Goal: Go to known website: Go to known website

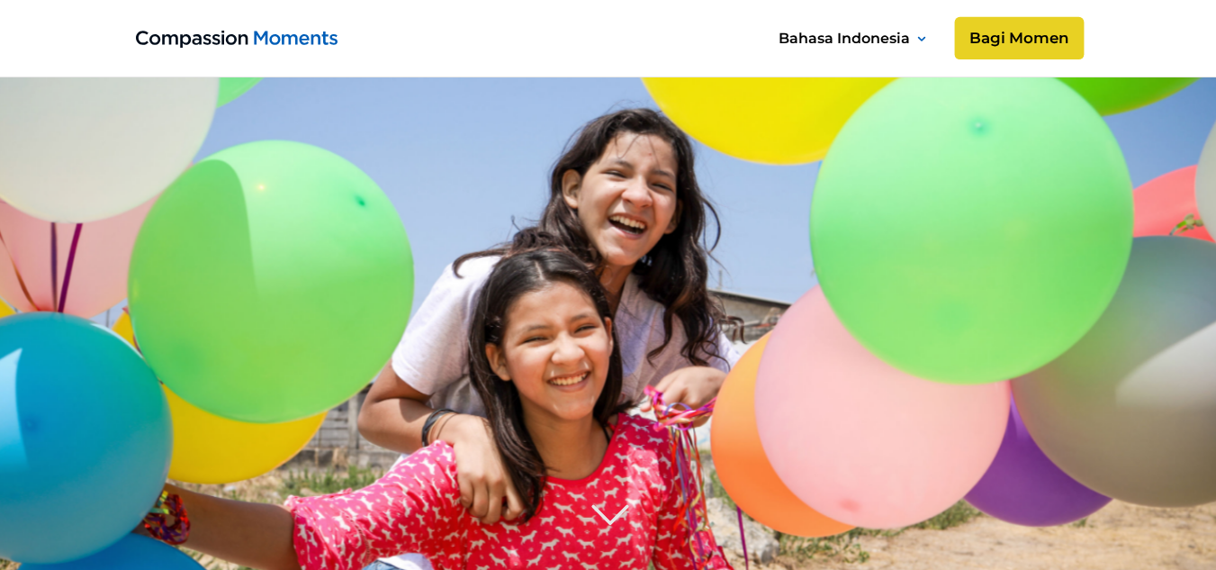
click at [1021, 55] on link "Bagi Momen" at bounding box center [1019, 38] width 130 height 43
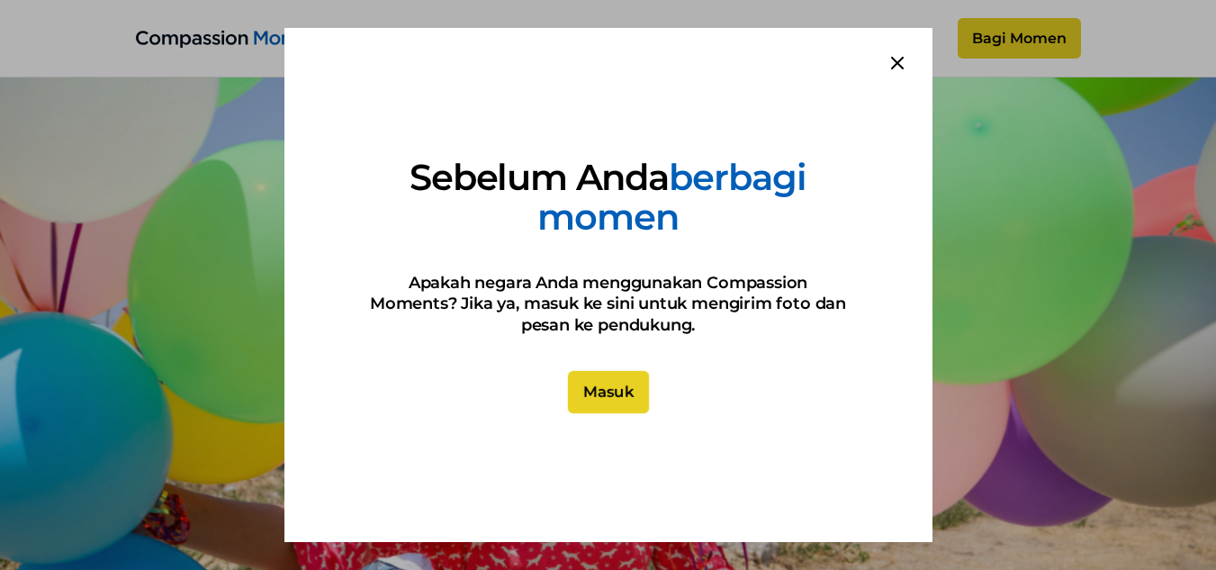
click at [597, 393] on link "Masuk" at bounding box center [607, 392] width 81 height 43
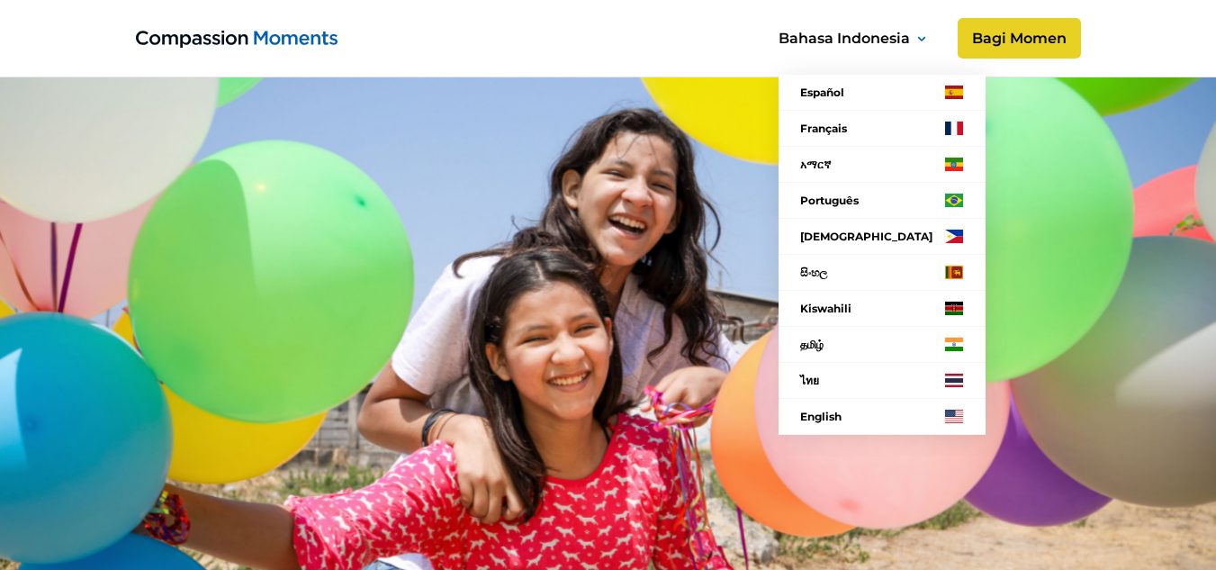
click at [921, 33] on div at bounding box center [921, 37] width 9 height 24
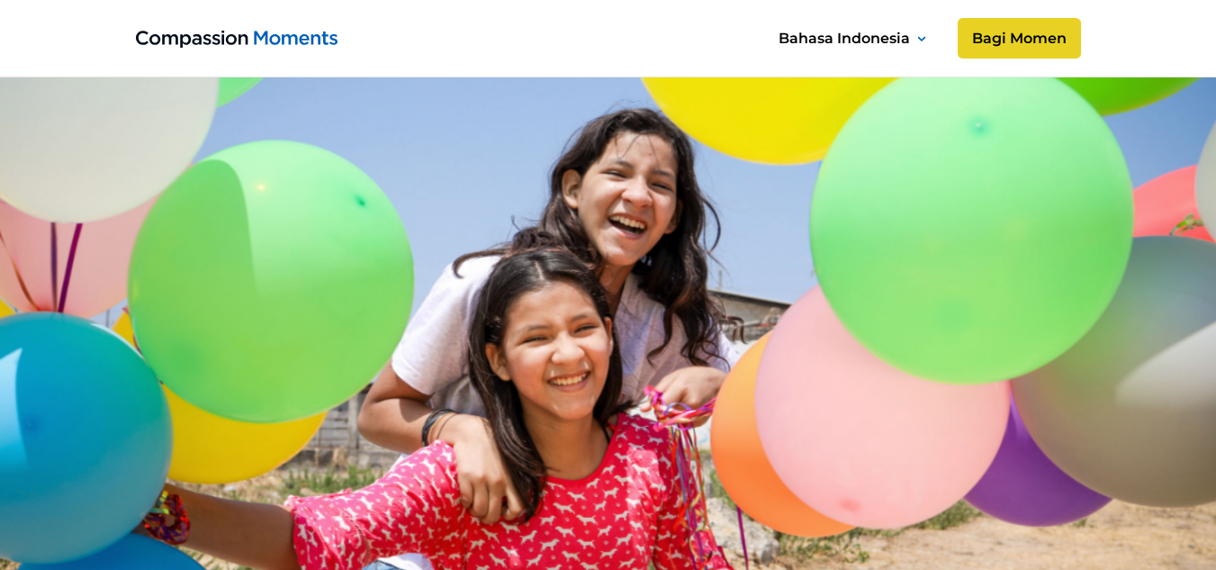
click at [921, 33] on div at bounding box center [921, 37] width 9 height 24
click at [1048, 239] on image at bounding box center [607, 452] width 1383 height 922
